Goal: Task Accomplishment & Management: Complete application form

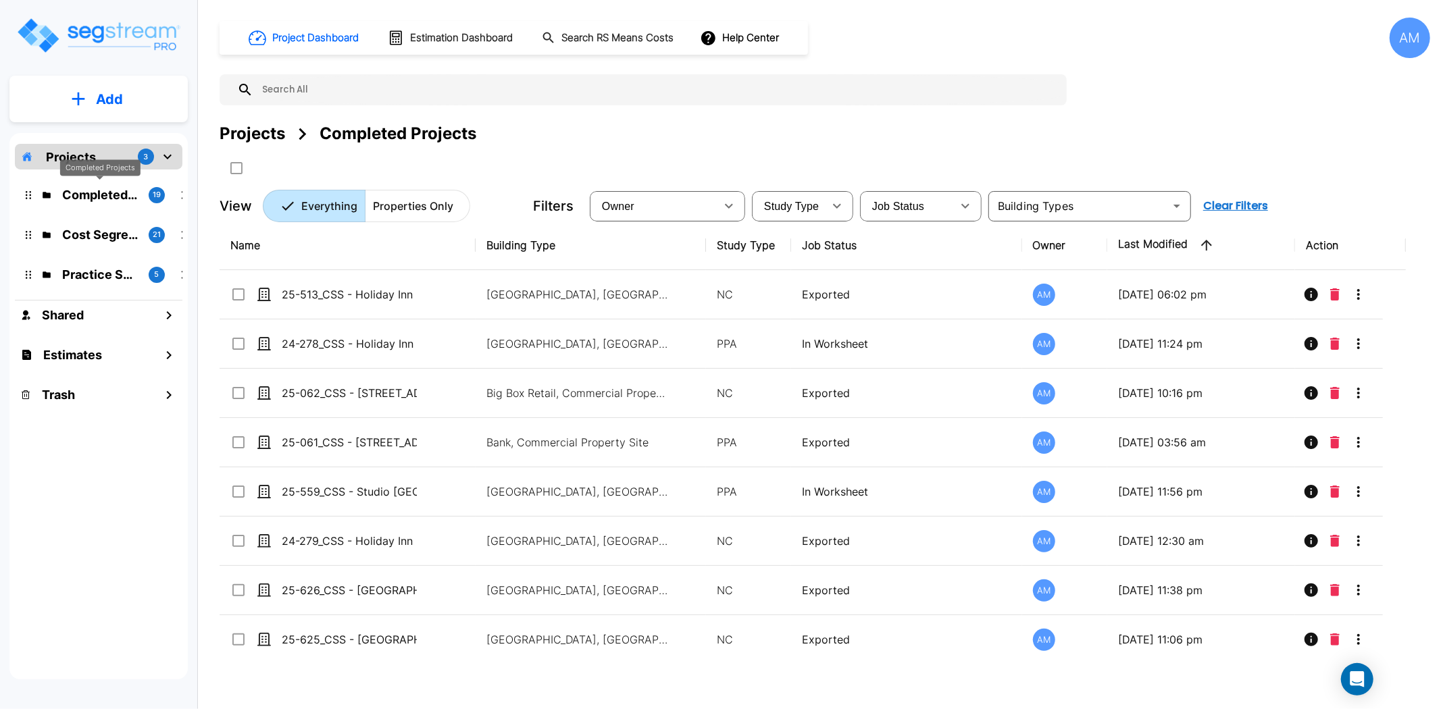
click at [116, 199] on p "Completed Projects" at bounding box center [100, 195] width 76 height 18
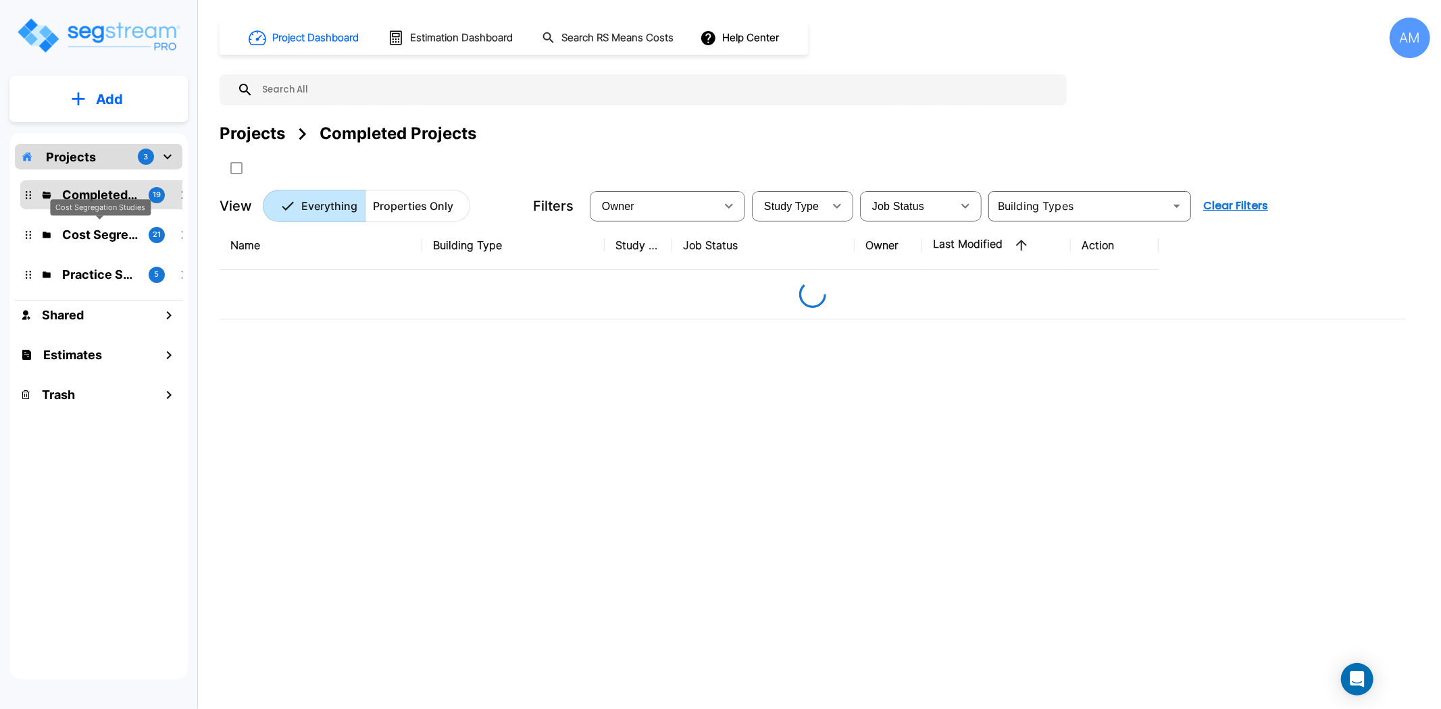
click at [108, 226] on p "Cost Segregation Studies" at bounding box center [100, 235] width 76 height 18
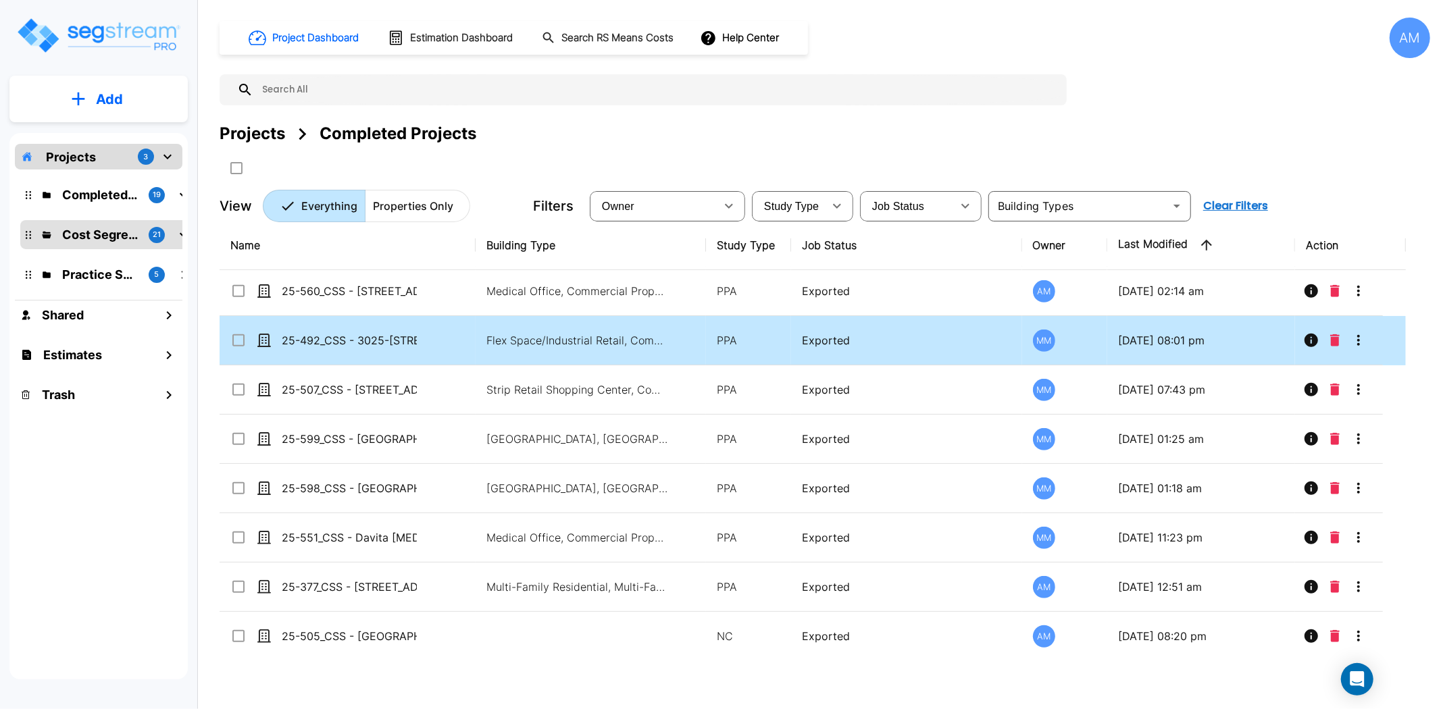
scroll to position [547, 0]
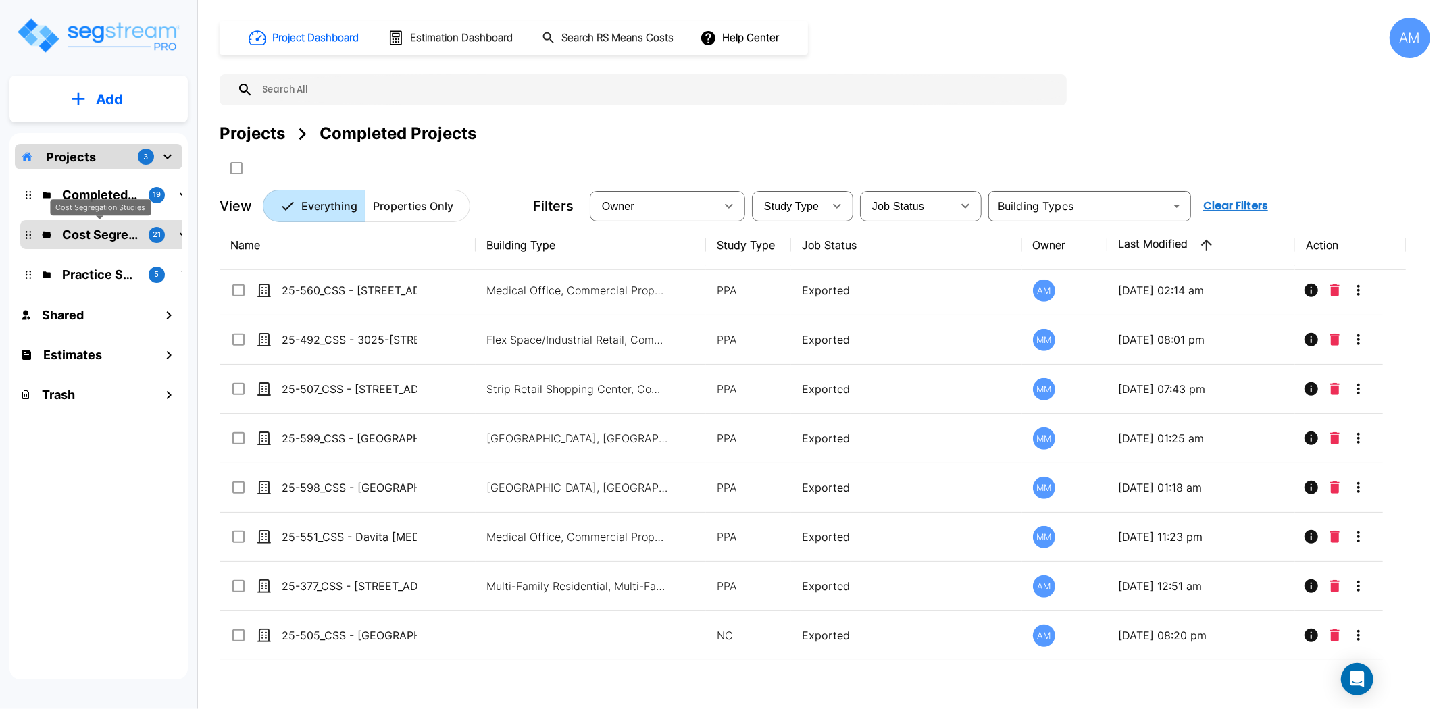
click at [111, 238] on p "Cost Segregation Studies" at bounding box center [100, 235] width 76 height 18
click at [109, 190] on p "Completed Projects" at bounding box center [100, 195] width 76 height 18
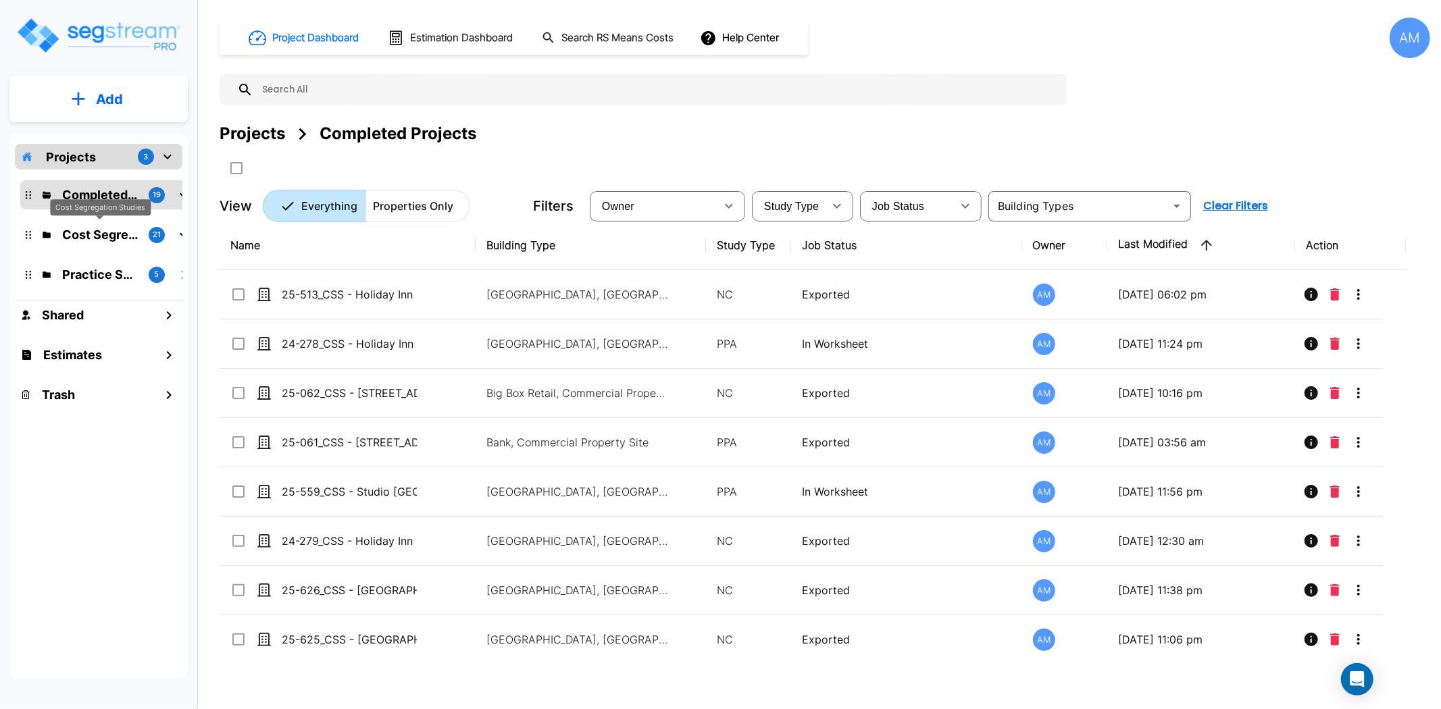
click at [95, 226] on p "Cost Segregation Studies" at bounding box center [100, 235] width 76 height 18
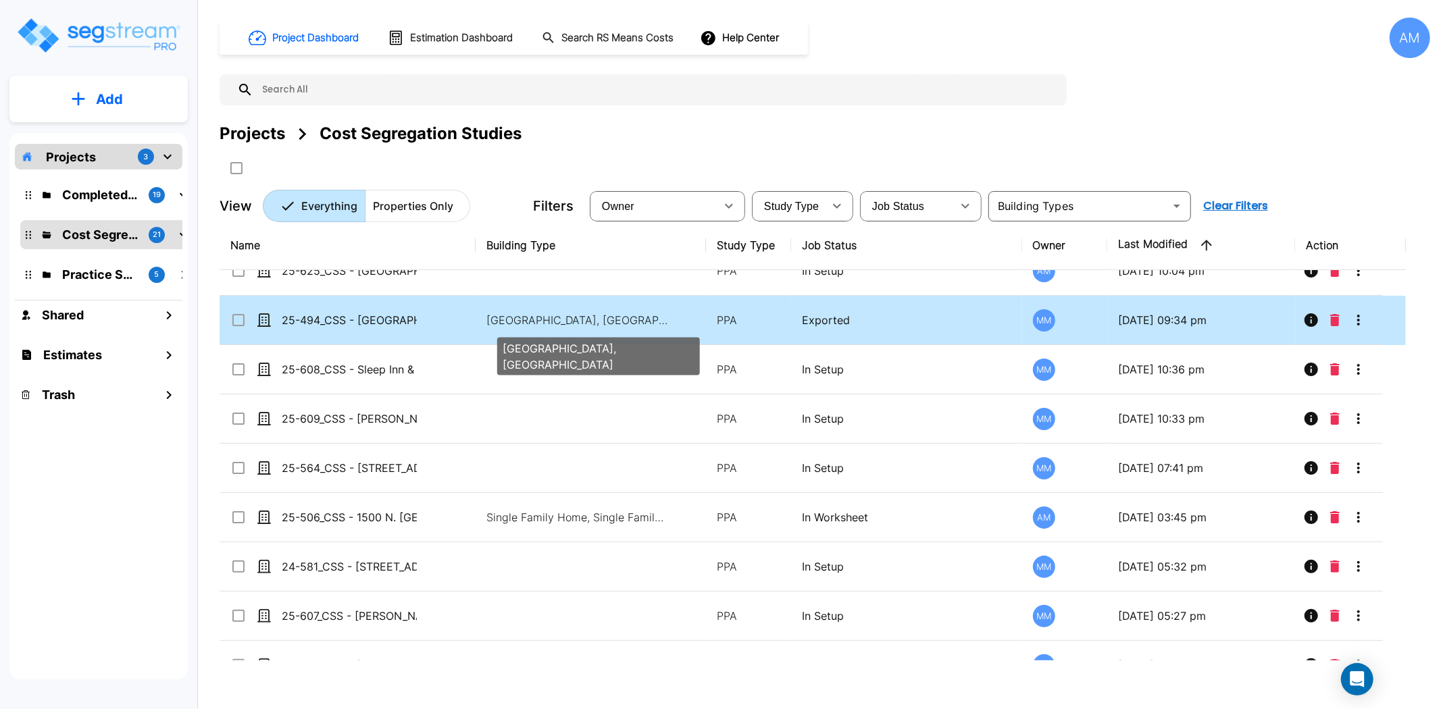
scroll to position [75, 0]
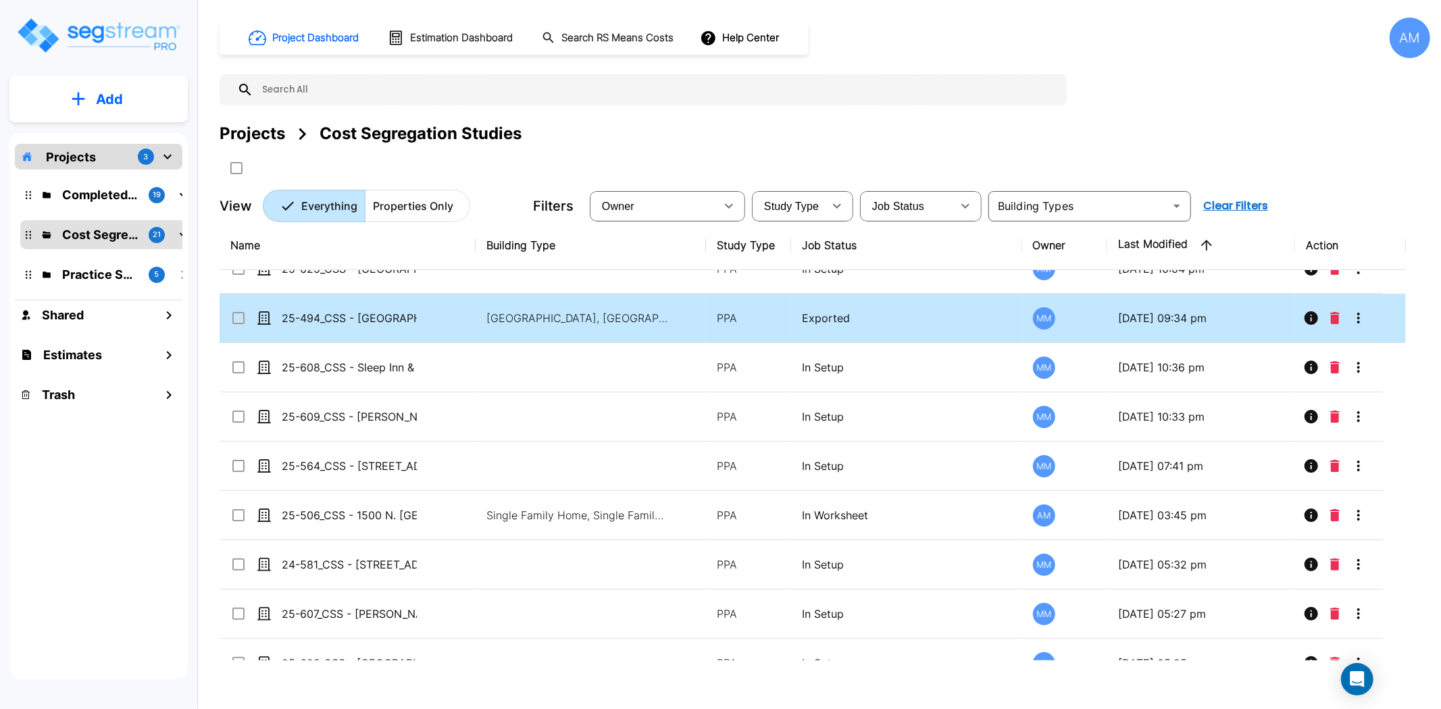
click at [238, 319] on input "select row 25-494_CSS - Hampton Inn Rockford, IL - MBTAC Financial Services LLC…" at bounding box center [237, 315] width 14 height 11
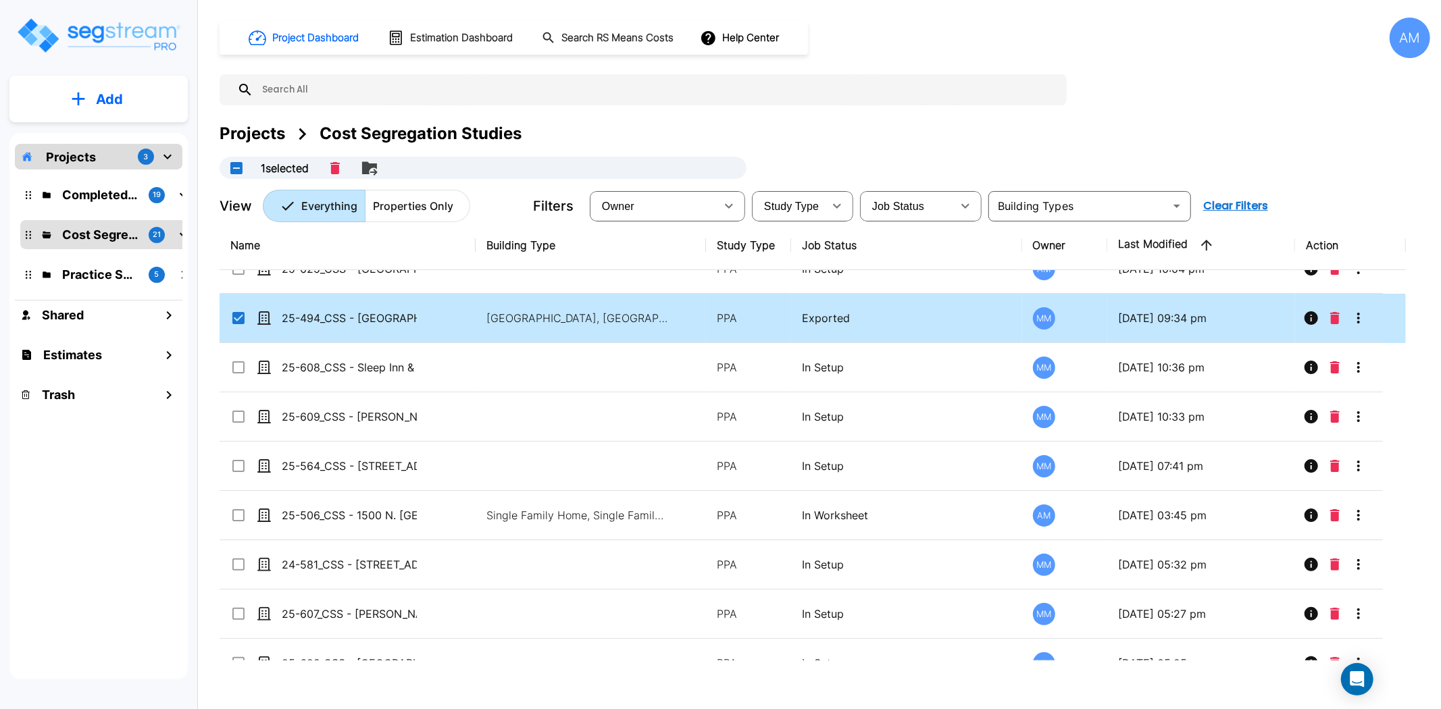
click at [238, 319] on input "select row 25-494_CSS - Hampton Inn Rockford, IL - MBTAC Financial Services LLC…" at bounding box center [237, 315] width 14 height 11
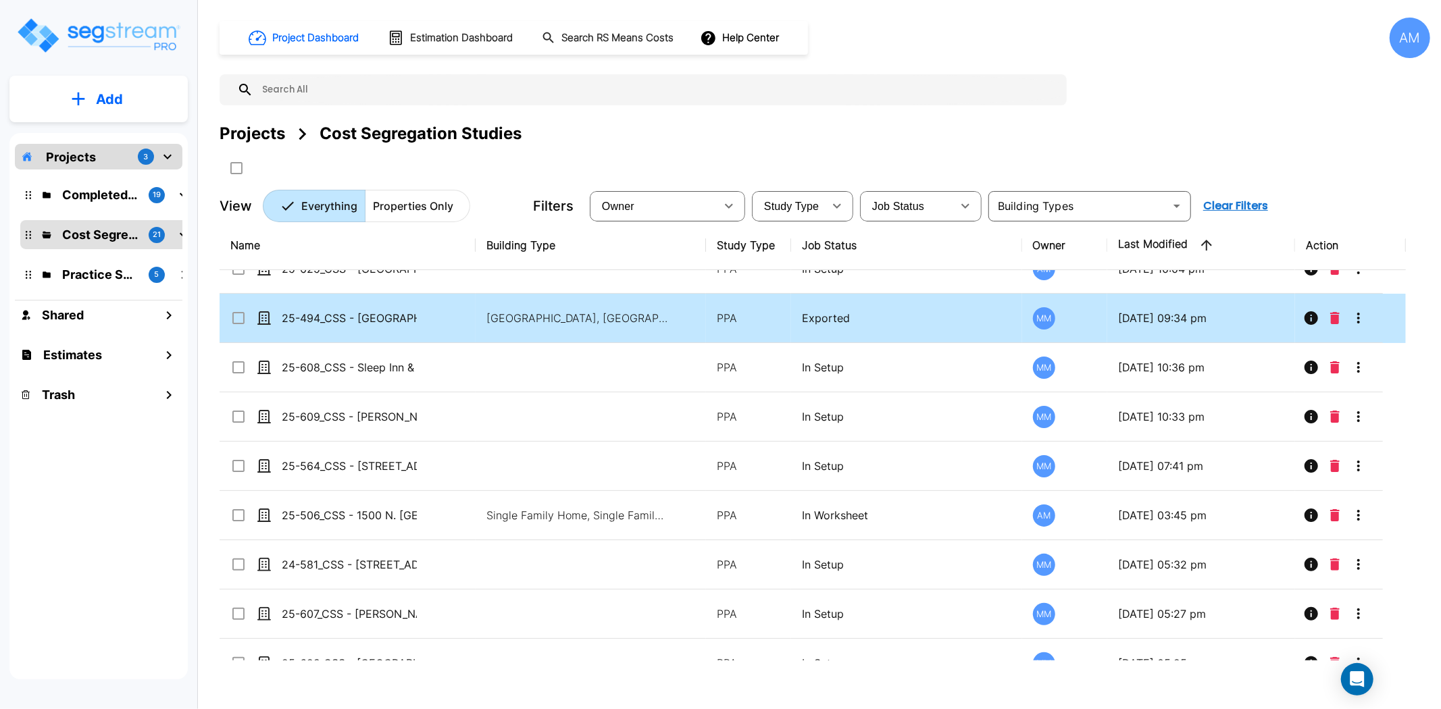
click at [239, 317] on input "select row 25-494_CSS - Hampton Inn Rockford, IL - MBTAC Financial Services LLC…" at bounding box center [237, 315] width 14 height 11
checkbox input "true"
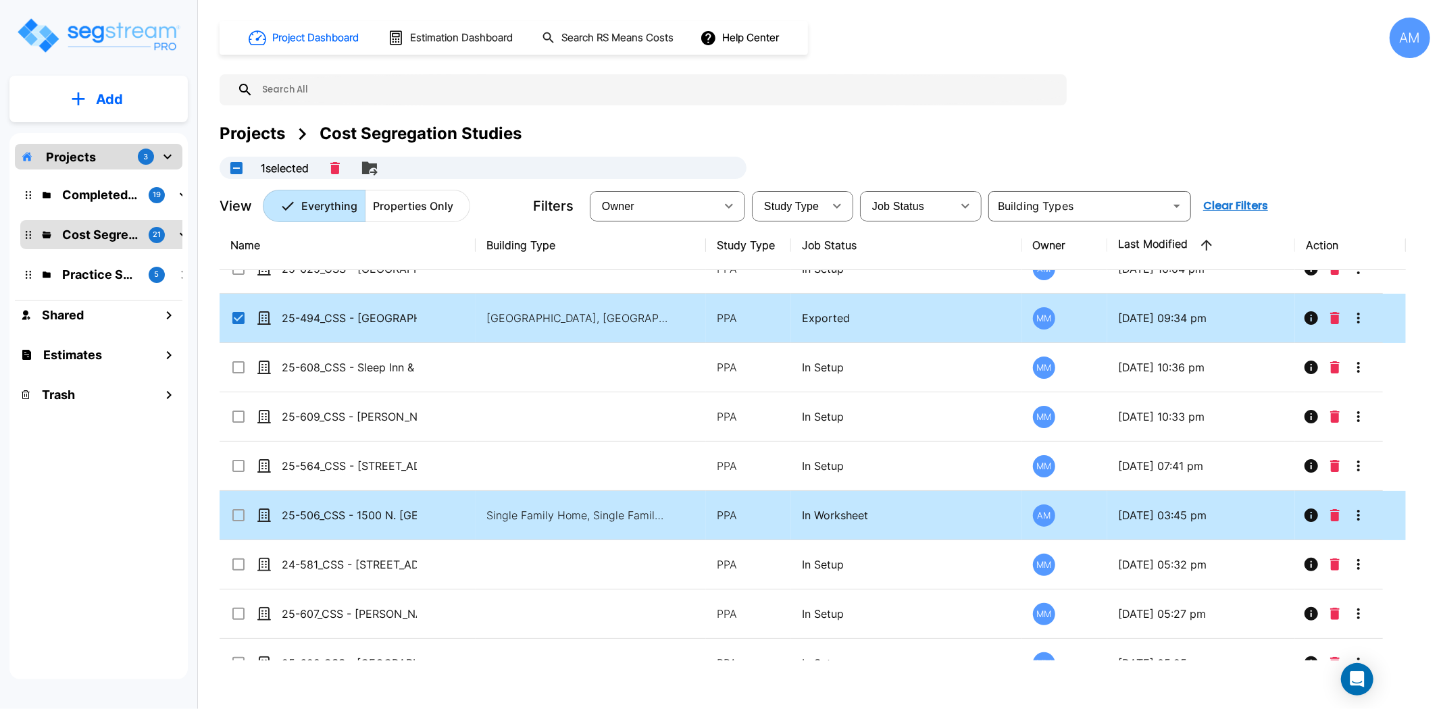
click at [234, 514] on input "select row 25-506_CSS - 1500 N. Lumina Wrightsville Beach, NC - Bijou Propertie…" at bounding box center [237, 512] width 14 height 11
checkbox input "true"
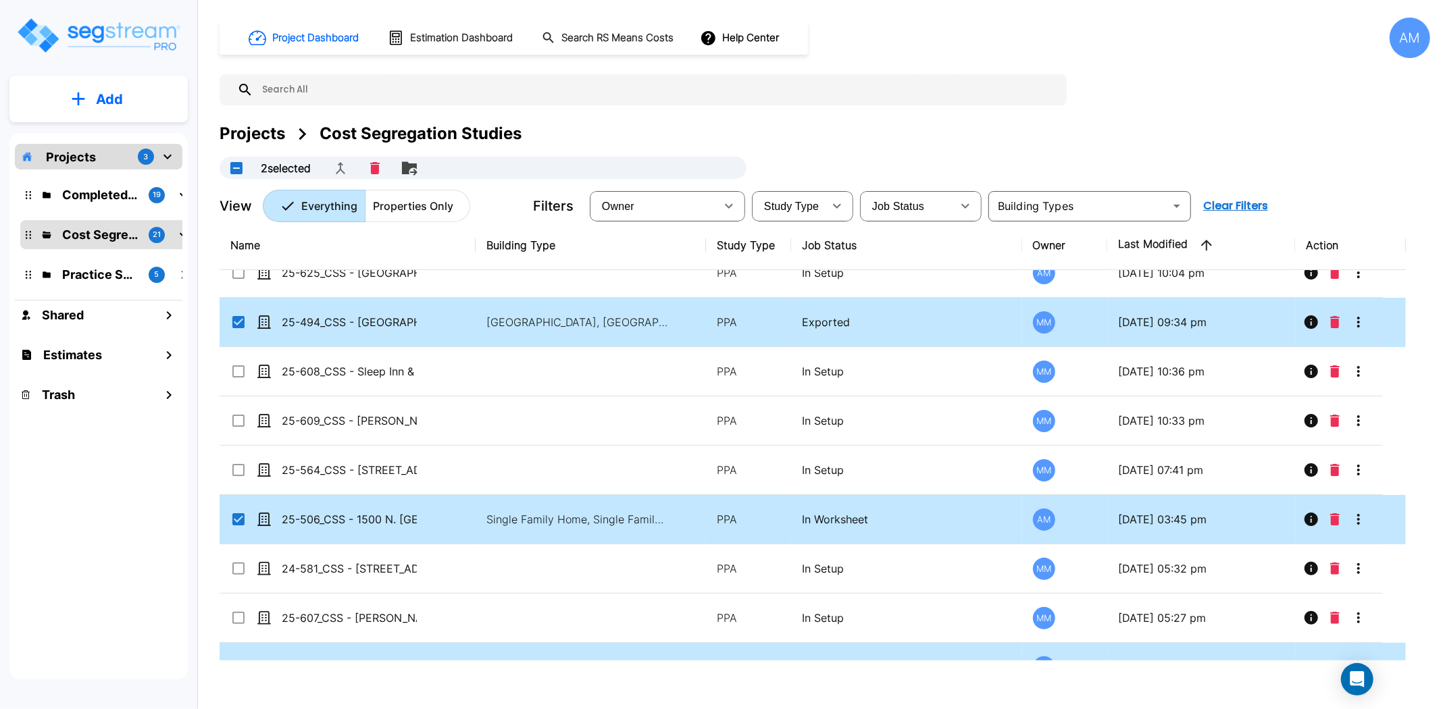
scroll to position [0, 0]
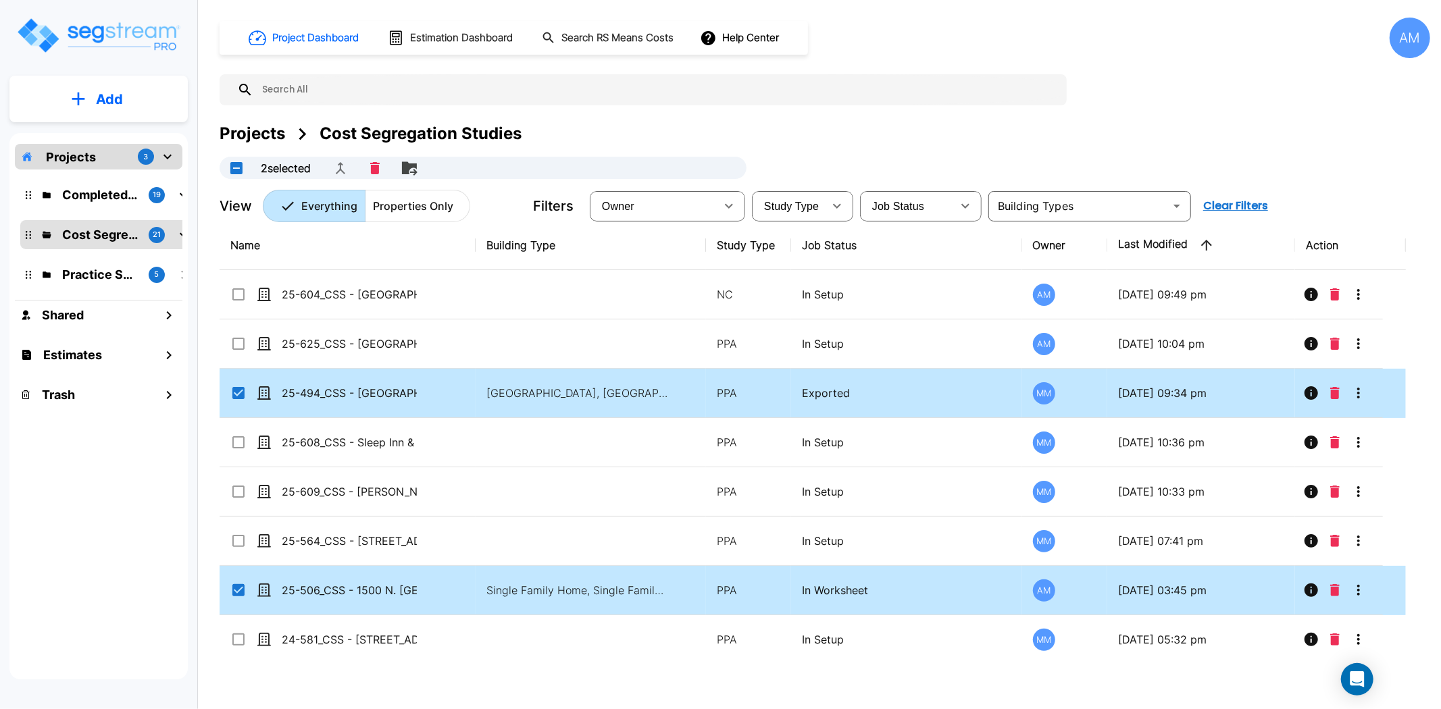
click at [1355, 390] on icon "More-Options" at bounding box center [1358, 393] width 16 height 16
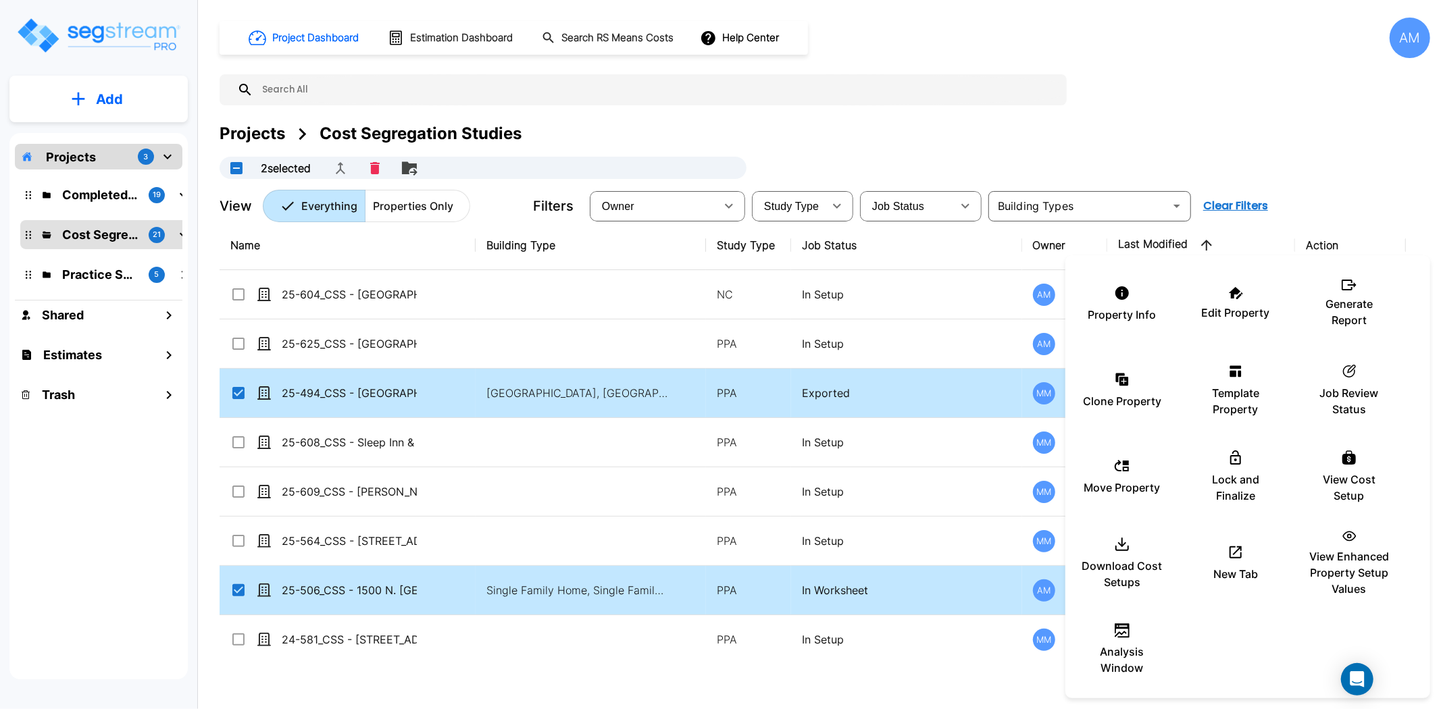
click at [1364, 135] on div at bounding box center [720, 354] width 1441 height 709
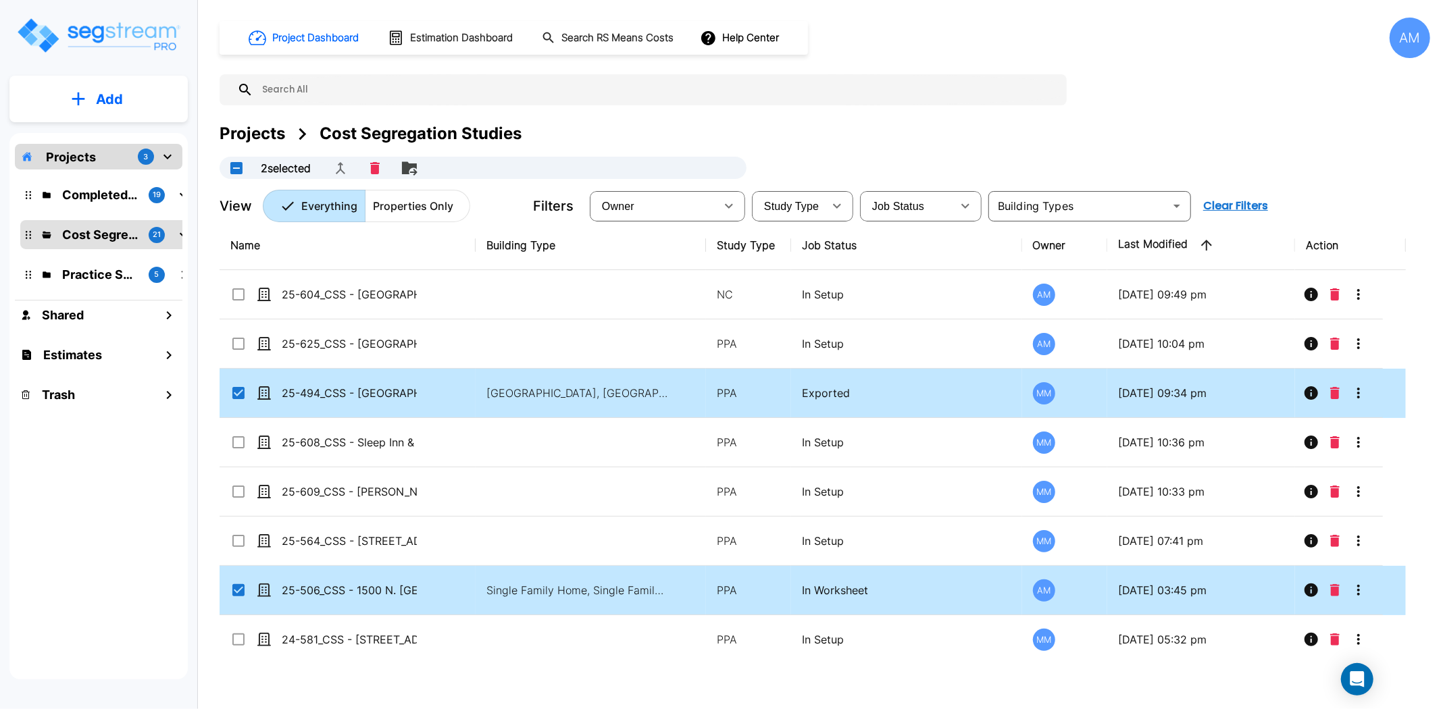
click at [236, 388] on input "select row 25-494_CSS - Hampton Inn Rockford, IL - MBTAC Financial Services LLC…" at bounding box center [237, 390] width 14 height 11
checkbox input "false"
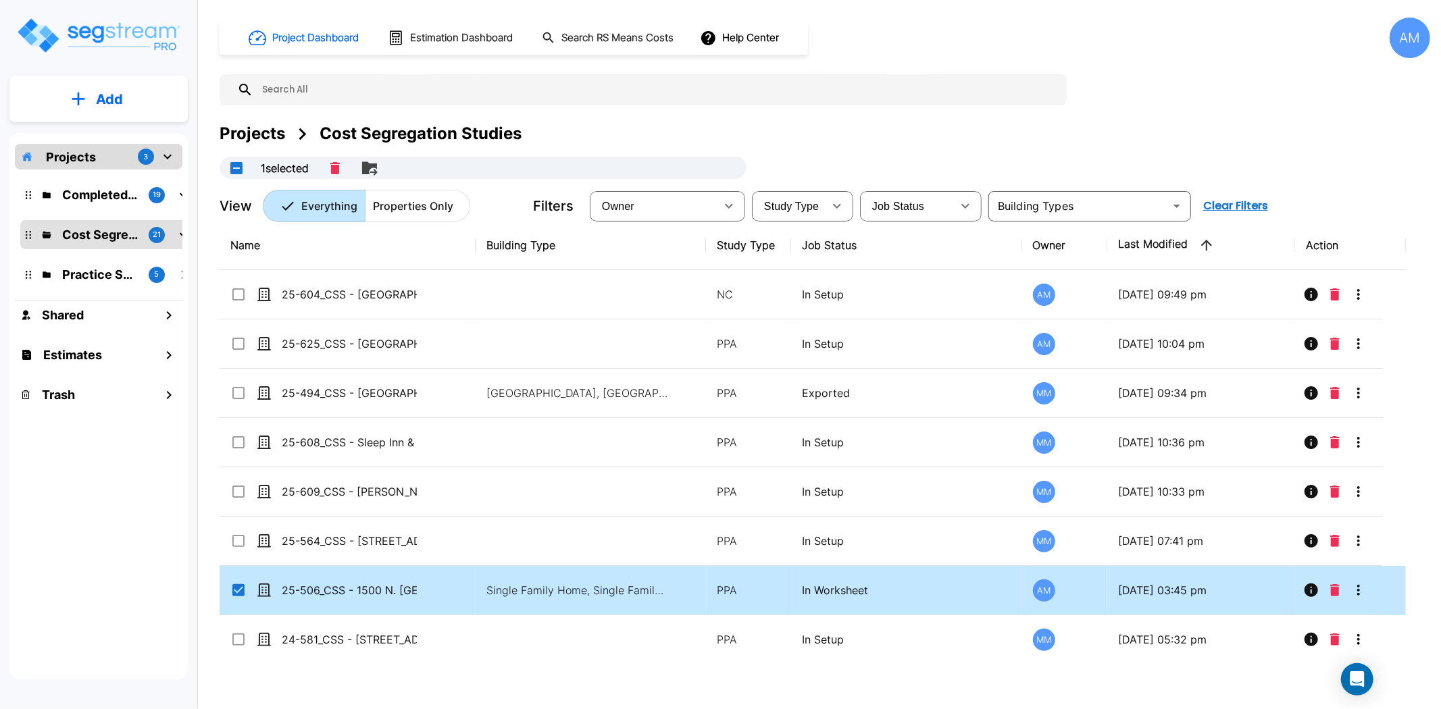
click at [235, 592] on input "select row 25-506_CSS - 1500 N. Lumina Wrightsville Beach, NC - Bijou Propertie…" at bounding box center [237, 587] width 14 height 11
checkbox input "false"
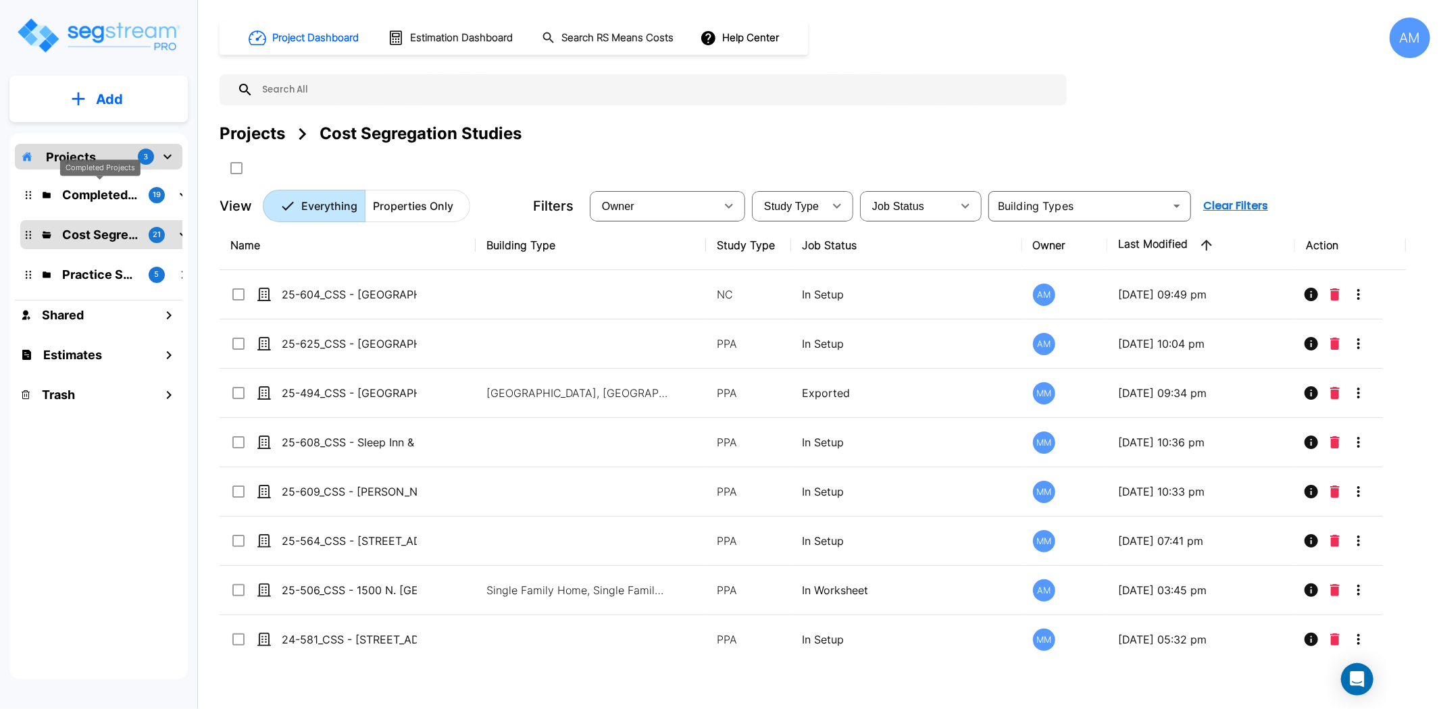
click at [85, 200] on p "Completed Projects" at bounding box center [100, 195] width 76 height 18
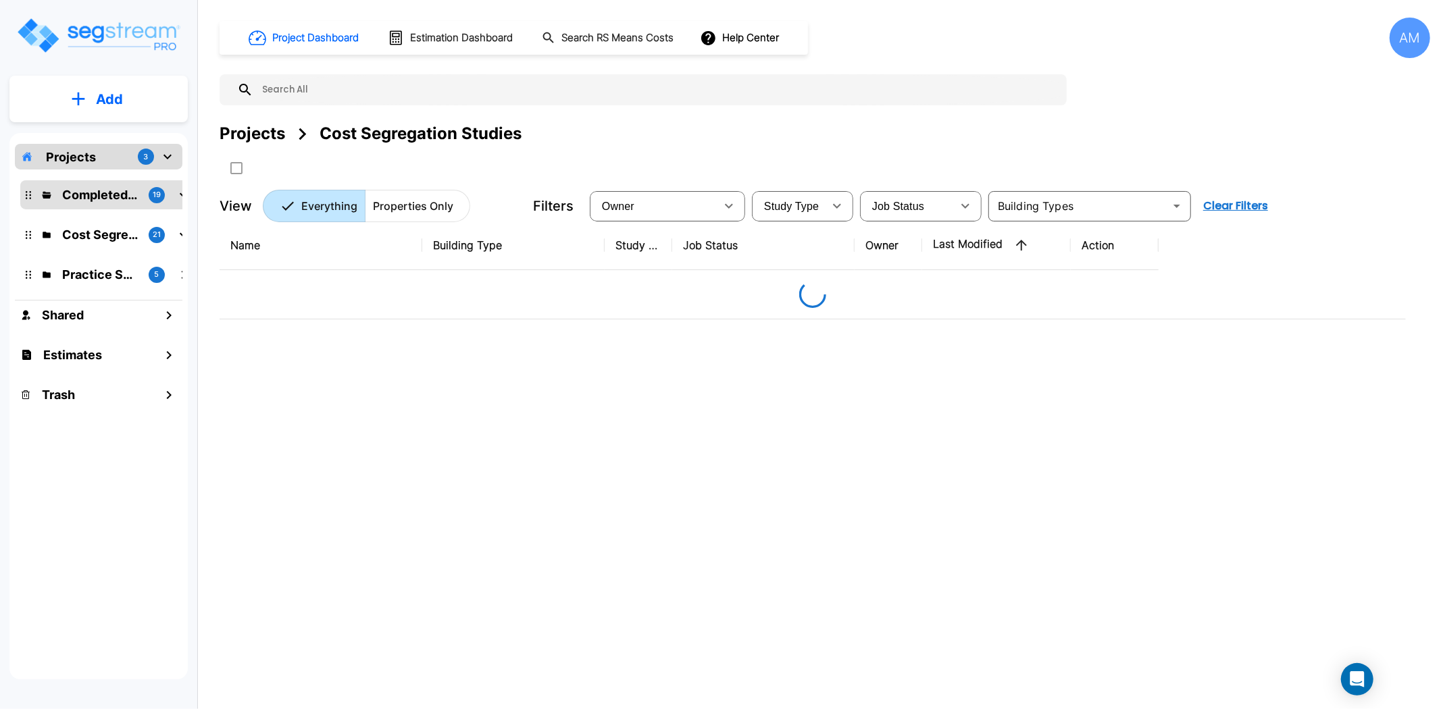
click at [85, 200] on p "Completed Projects" at bounding box center [100, 195] width 76 height 18
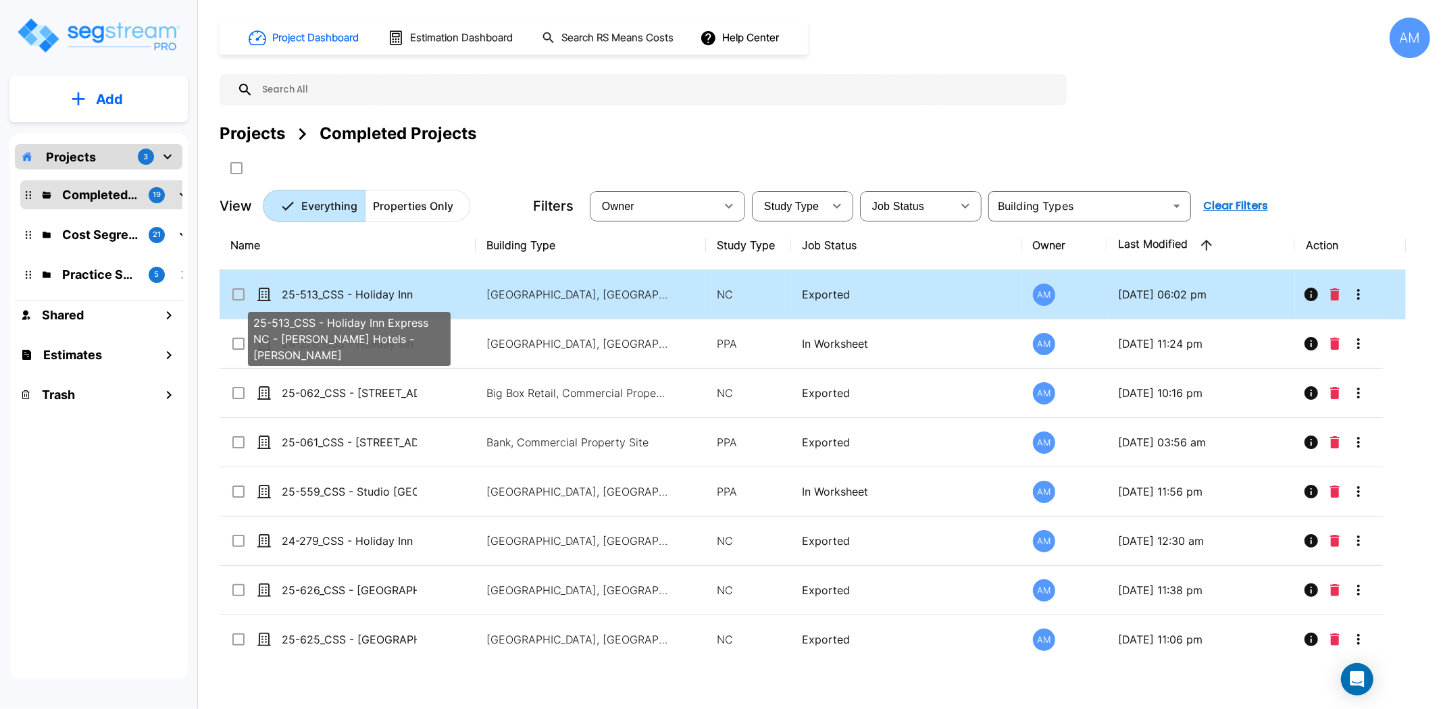
click at [407, 291] on p "25-513_CSS - Holiday Inn Express NC - [PERSON_NAME] Hotels - [PERSON_NAME]" at bounding box center [349, 294] width 135 height 16
checkbox input "true"
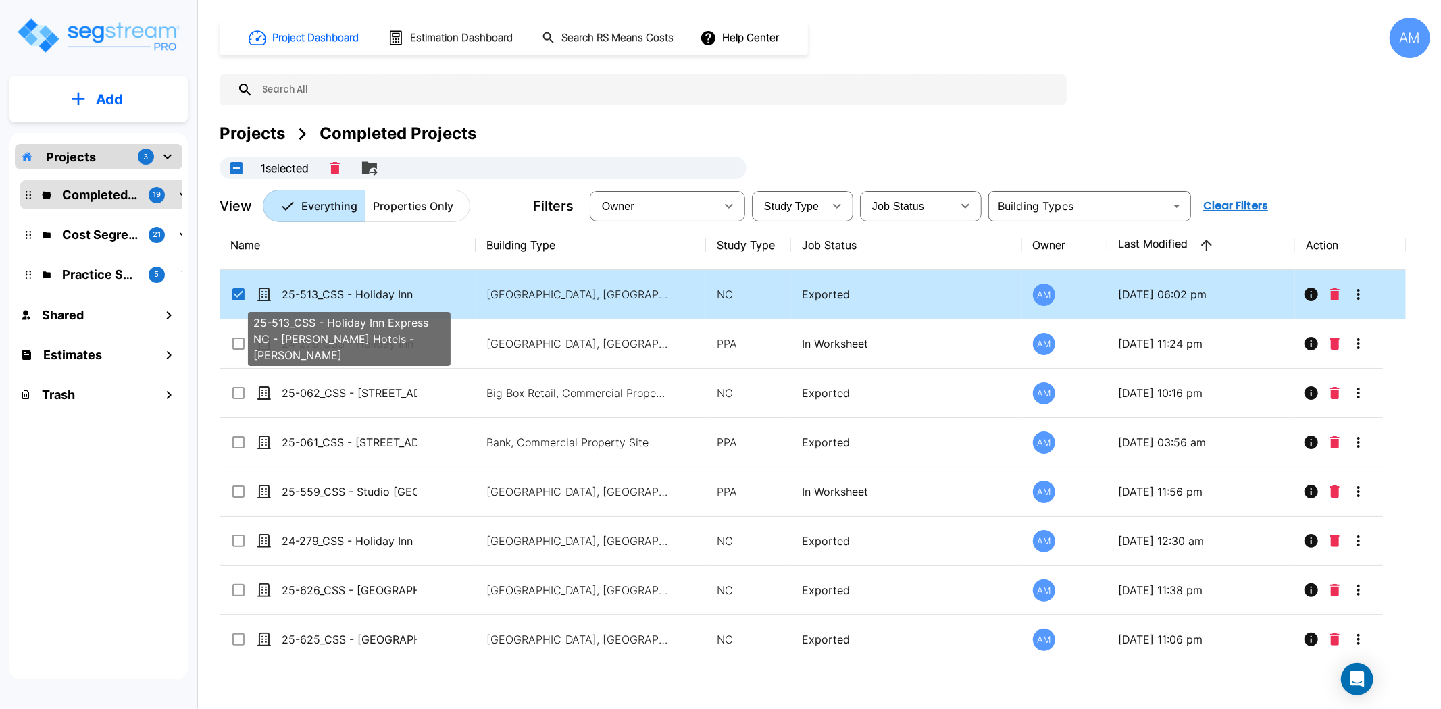
click at [407, 291] on p "25-513_CSS - Holiday Inn Express NC - [PERSON_NAME] Hotels - [PERSON_NAME]" at bounding box center [349, 294] width 135 height 16
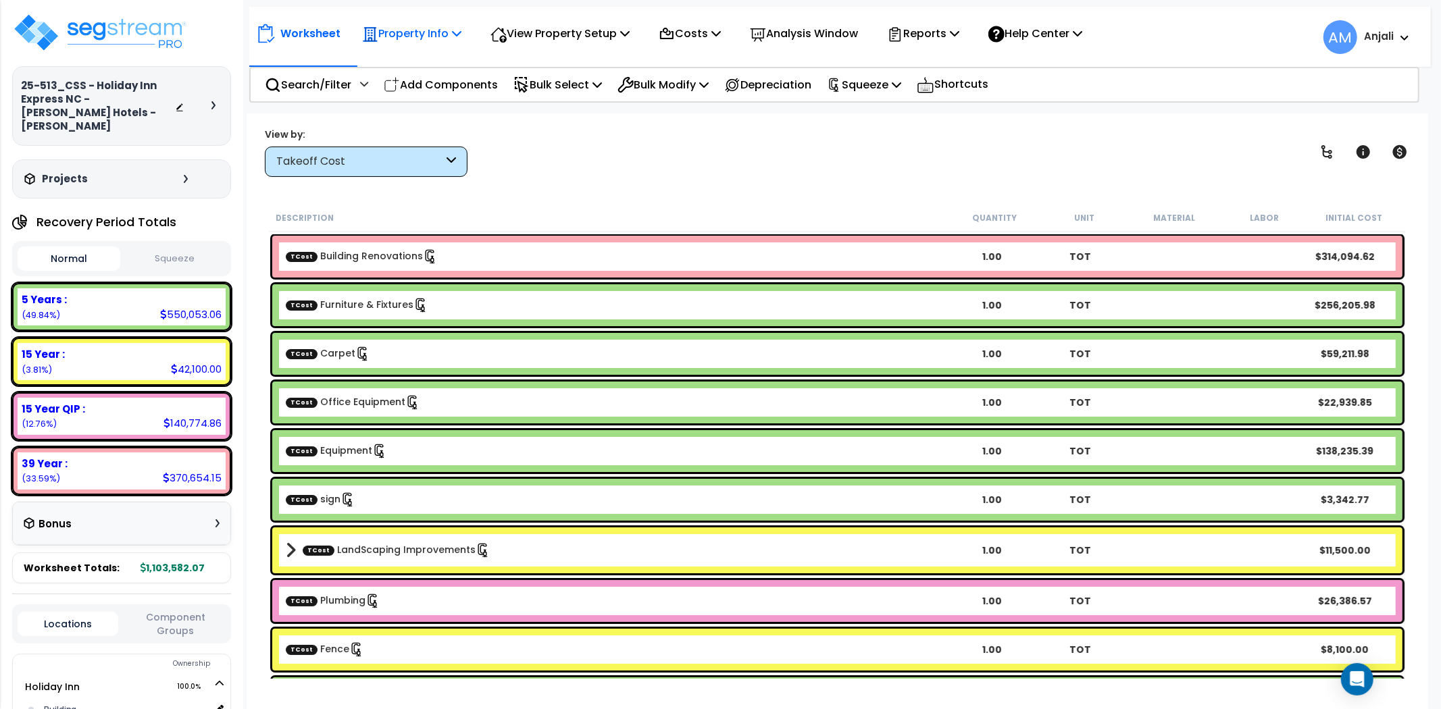
click at [419, 43] on p "Property Info" at bounding box center [411, 33] width 99 height 18
click at [422, 66] on link "Property Setup" at bounding box center [422, 64] width 134 height 27
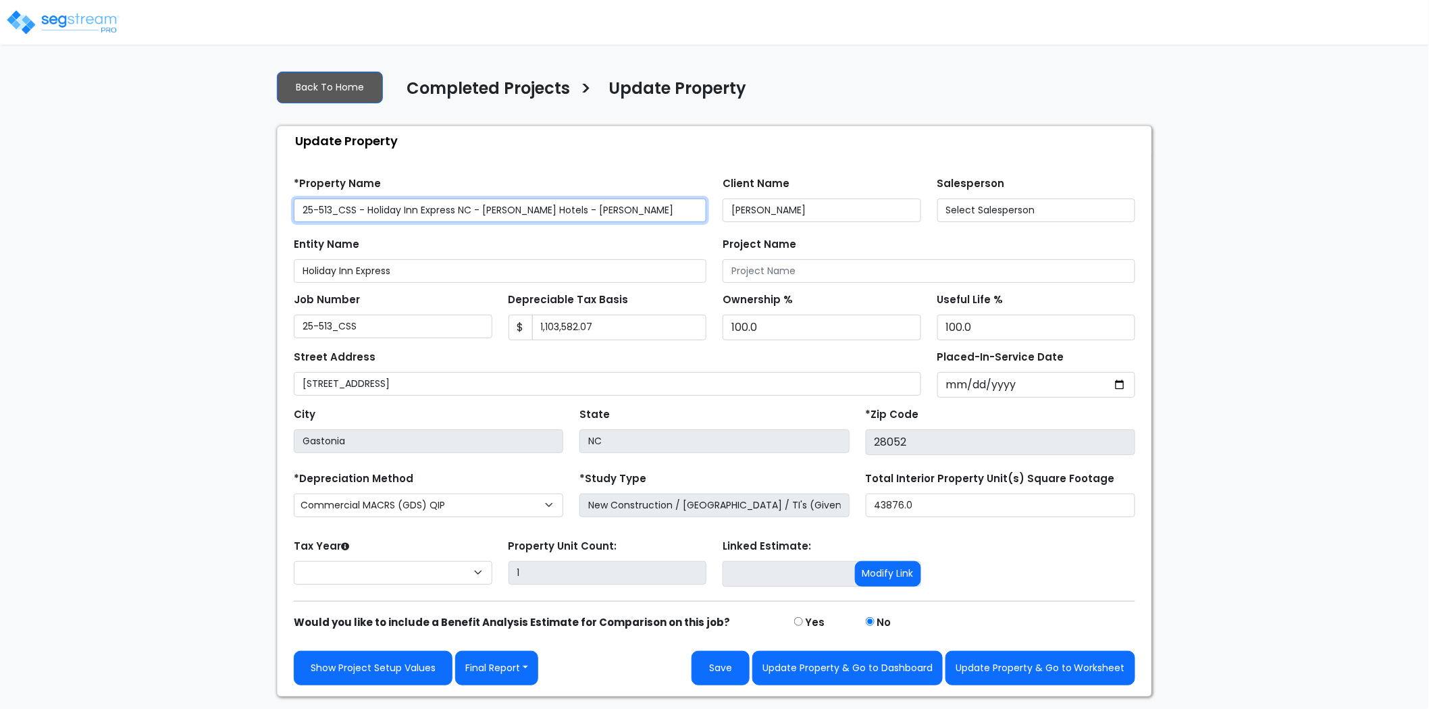
select select "2024"
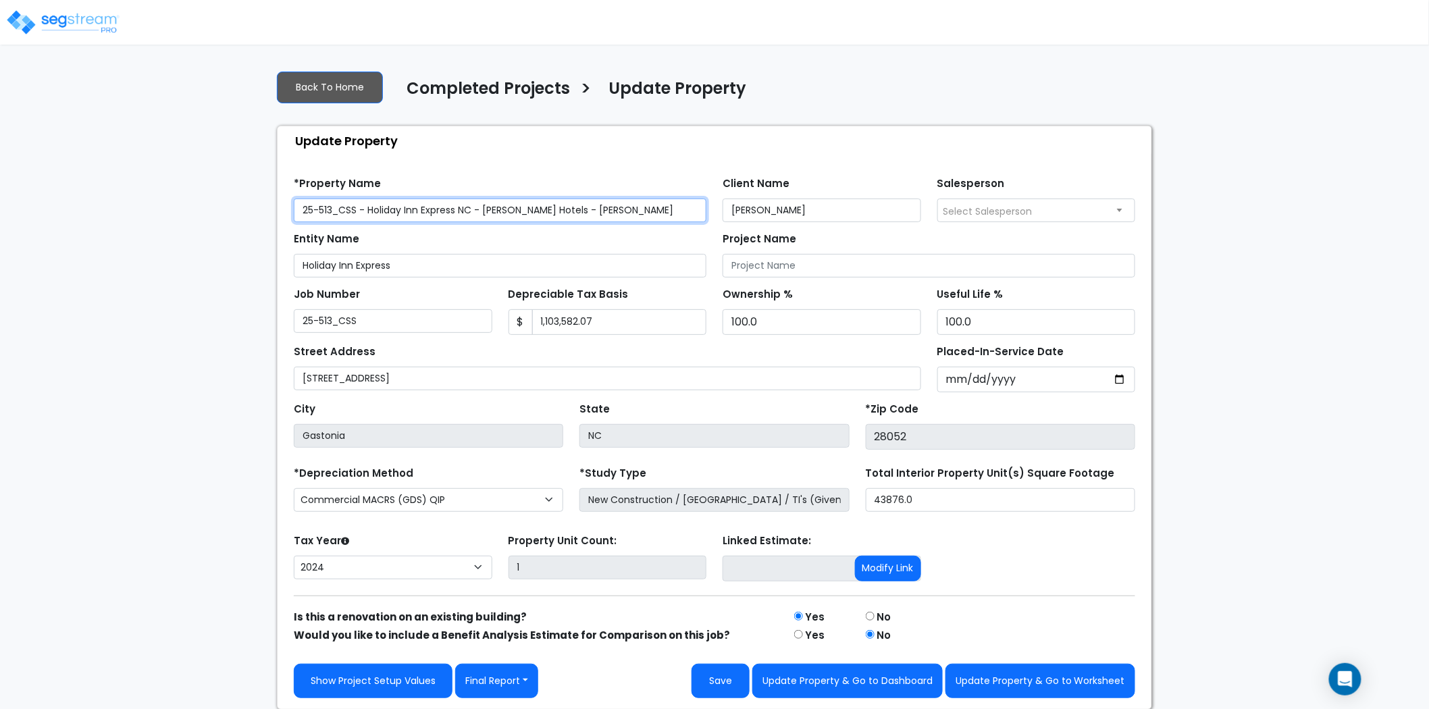
scroll to position [1, 0]
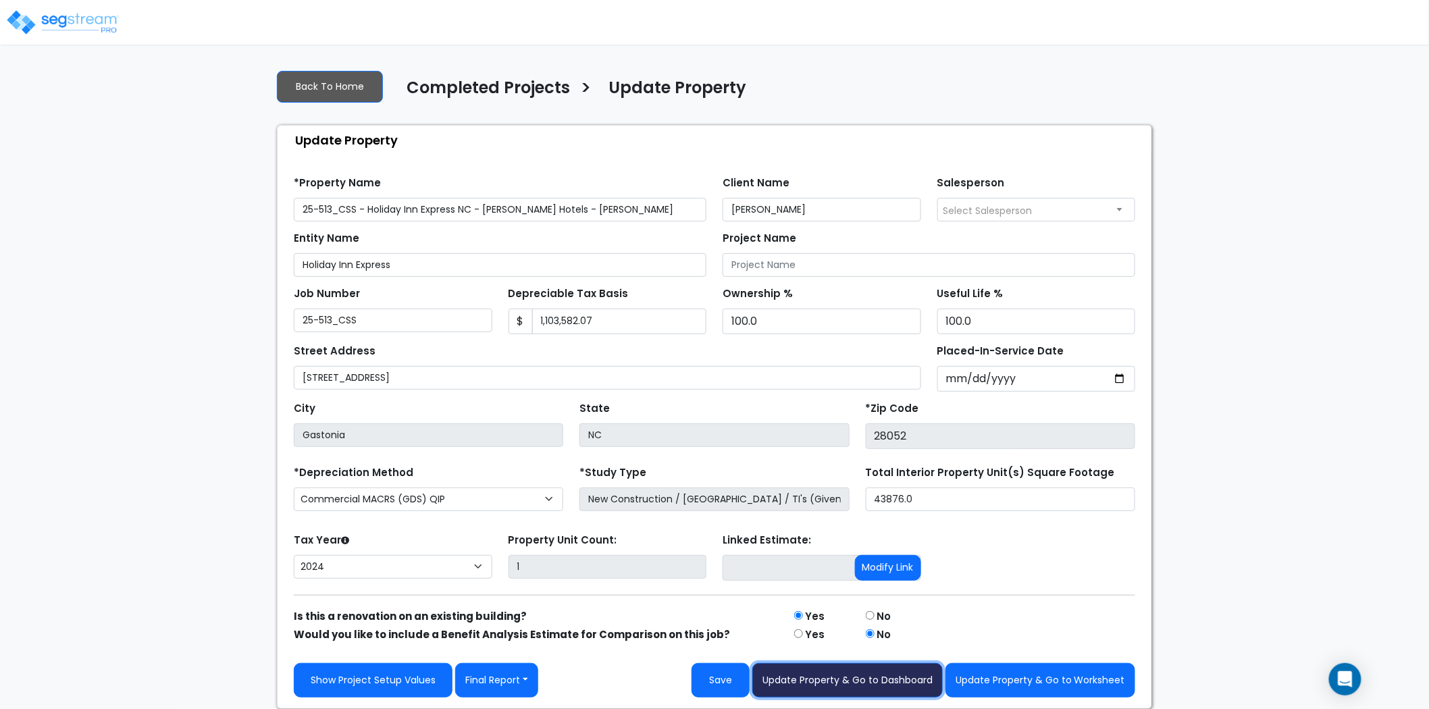
click at [894, 678] on button "Update Property & Go to Dashboard" at bounding box center [847, 680] width 190 height 34
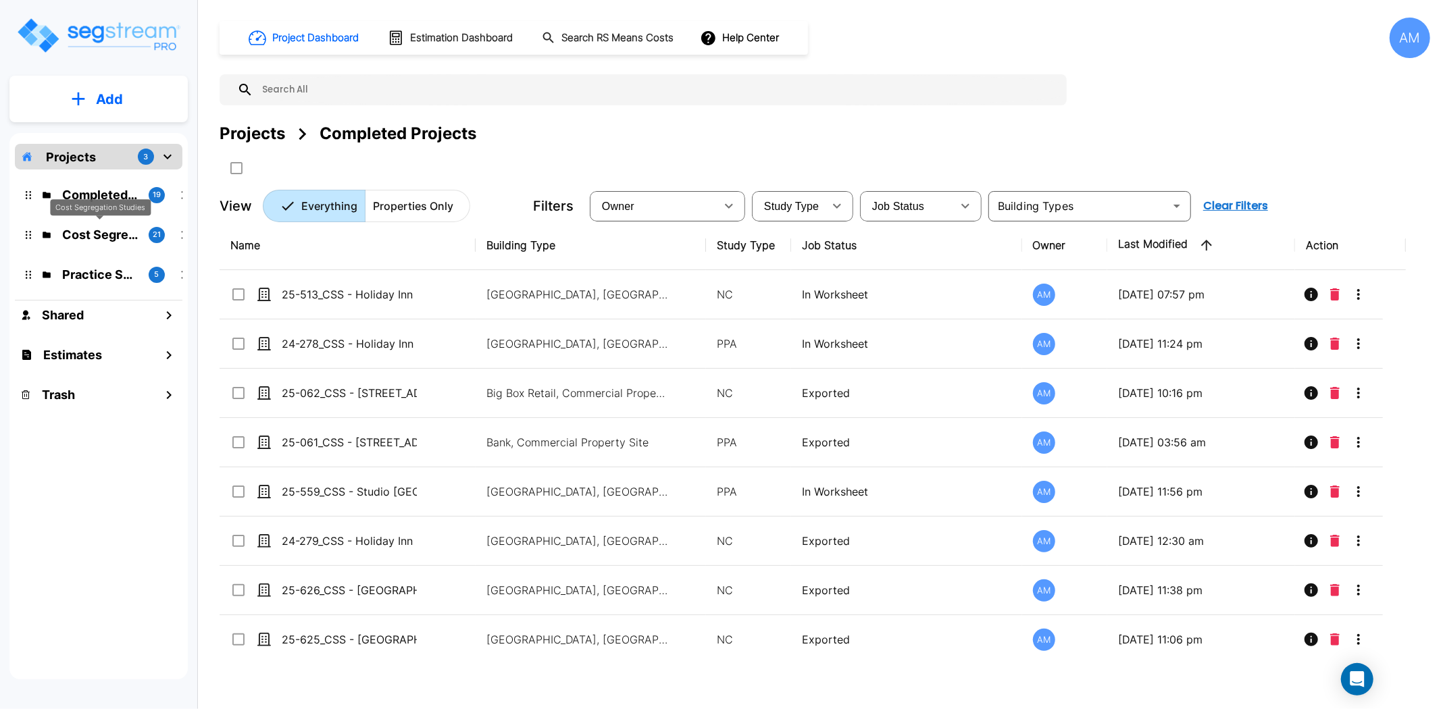
click at [72, 226] on p "Cost Segregation Studies" at bounding box center [100, 235] width 76 height 18
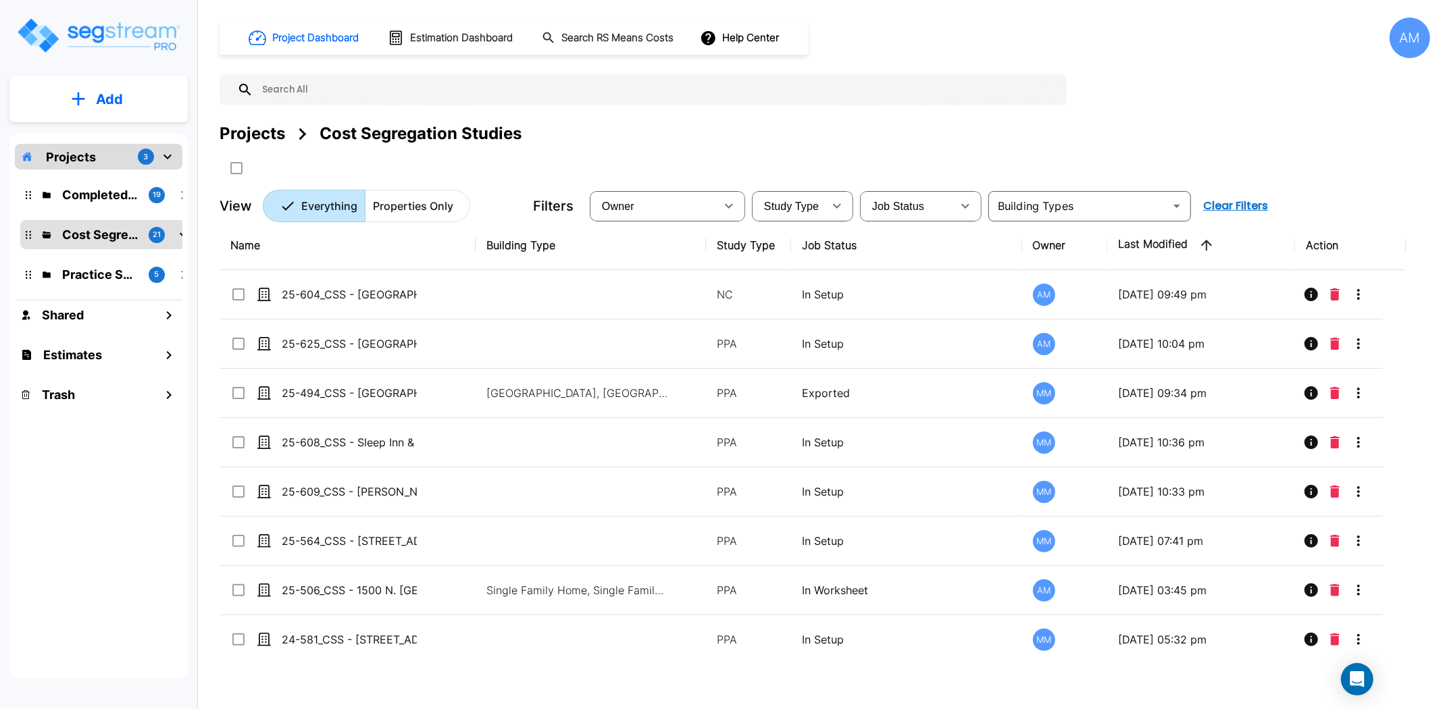
click at [115, 104] on p "Add" at bounding box center [109, 99] width 27 height 20
